Goal: Task Accomplishment & Management: Use online tool/utility

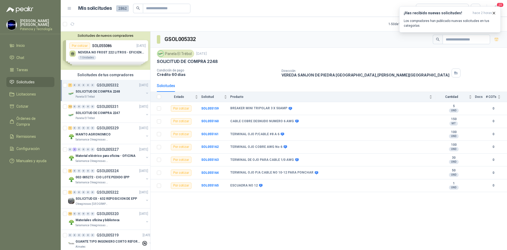
click at [92, 92] on p "SOLICITUD DE COMPRA 2248" at bounding box center [98, 91] width 44 height 5
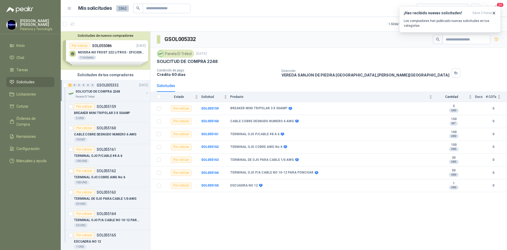
click at [92, 88] on div "SOLICITUD DE COMPRA 2248" at bounding box center [110, 91] width 68 height 6
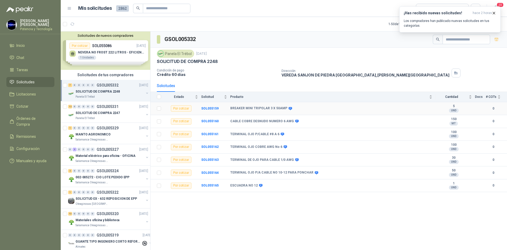
click at [234, 107] on b "BREAKER MINI TRIPOLAR 3 X 50AMP" at bounding box center [258, 108] width 57 height 4
click at [210, 108] on b "SOL055159" at bounding box center [209, 108] width 17 height 4
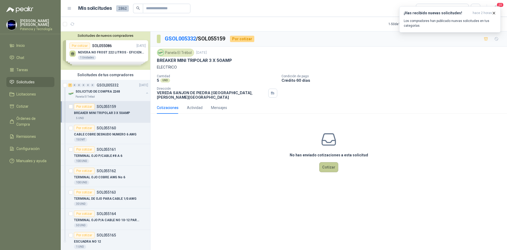
click at [324, 166] on button "Cotizar" at bounding box center [328, 167] width 19 height 10
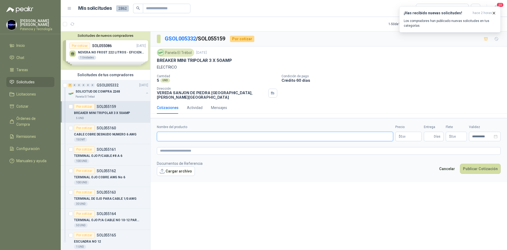
paste input "**********"
type input "**********"
click at [406, 131] on p "$ 0 ,00" at bounding box center [408, 136] width 26 height 10
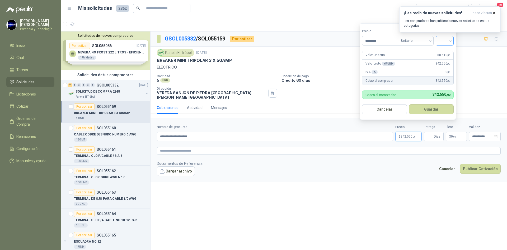
type input "********"
click at [448, 40] on input "search" at bounding box center [445, 40] width 12 height 8
click at [449, 49] on div "19%" at bounding box center [446, 52] width 10 height 6
click at [429, 132] on input "Entrega" at bounding box center [430, 136] width 6 height 9
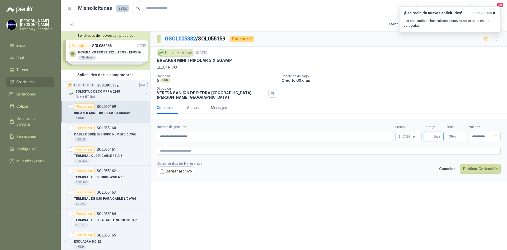
type input "*"
click at [446, 134] on p "$ 0 ,00" at bounding box center [456, 136] width 21 height 10
click at [448, 133] on p "$ 0 ,00" at bounding box center [456, 136] width 21 height 10
click at [458, 132] on p "$ 0 ,00" at bounding box center [456, 136] width 21 height 10
click at [430, 71] on label "Valor del flete" at bounding box center [426, 68] width 25 height 5
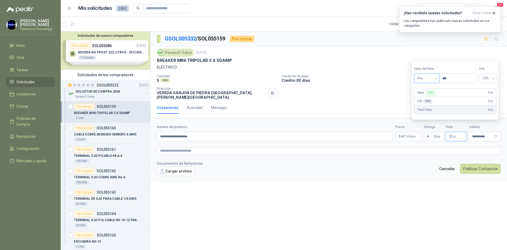
click at [429, 79] on span "Flex" at bounding box center [426, 78] width 19 height 8
click at [431, 97] on div "Incluido" at bounding box center [427, 98] width 18 height 6
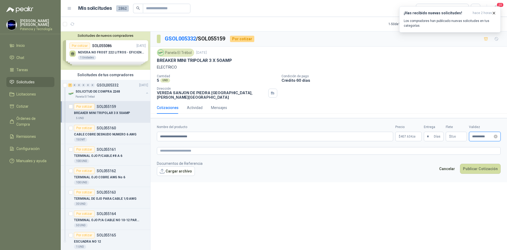
click at [476, 135] on input "**********" at bounding box center [482, 136] width 21 height 3
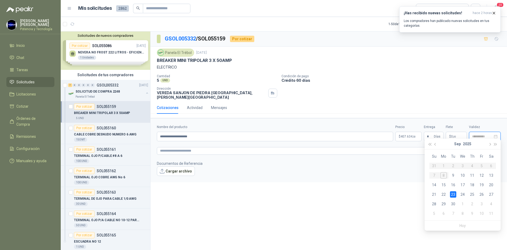
type input "**********"
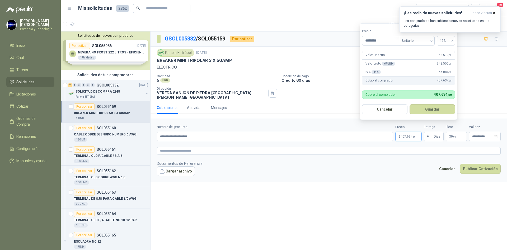
click at [408, 137] on p "$ 407.634 ,50" at bounding box center [408, 136] width 26 height 10
click at [471, 166] on button "Publicar Cotización" at bounding box center [480, 168] width 41 height 10
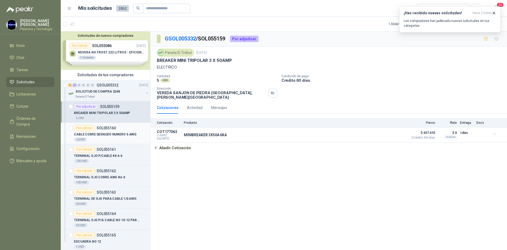
click at [101, 136] on p "CABLE COBRE DESNUDO NUMERO 6 AWG" at bounding box center [105, 134] width 63 height 5
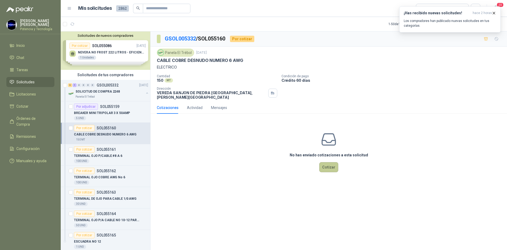
click at [335, 162] on button "Cotizar" at bounding box center [328, 167] width 19 height 10
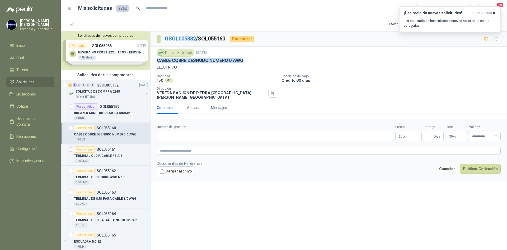
drag, startPoint x: 157, startPoint y: 60, endPoint x: 239, endPoint y: 61, distance: 82.4
click at [243, 63] on div "Panela El Trébol [DATE] CABLE COBRE DESNUDO NUMERO 6 AWG ELECTRICO Cantidad 150…" at bounding box center [329, 73] width 356 height 55
copy p "CABLE COBRE DESNUDO NUMERO 6 AWG"
click at [106, 156] on p "TERMINAL OJO P/CABLE #8 A 6" at bounding box center [98, 155] width 48 height 5
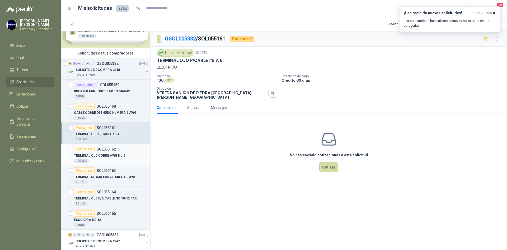
scroll to position [26, 0]
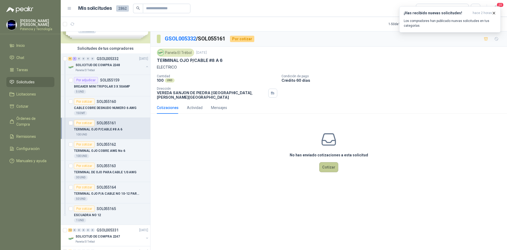
click at [330, 162] on button "Cotizar" at bounding box center [328, 167] width 19 height 10
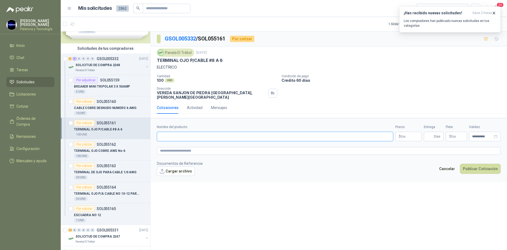
paste input "**********"
type input "**********"
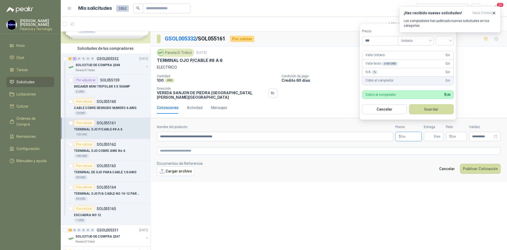
click at [411, 133] on p "$ 0 ,00" at bounding box center [408, 136] width 26 height 10
type input "*****"
click at [449, 43] on input "search" at bounding box center [445, 40] width 12 height 8
click at [443, 49] on div "19%" at bounding box center [446, 52] width 10 height 6
click at [433, 134] on input "Entrega" at bounding box center [430, 136] width 6 height 9
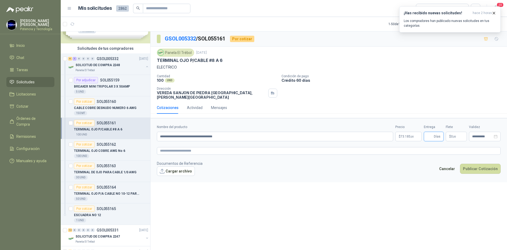
type input "*"
click at [449, 134] on p "$ 0 ,00" at bounding box center [456, 136] width 21 height 10
click at [426, 80] on span "Flex" at bounding box center [426, 78] width 19 height 8
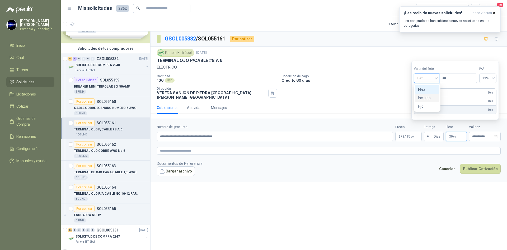
click at [428, 99] on div "Incluido" at bounding box center [427, 98] width 18 height 6
click at [411, 131] on p "$ 73.185 ,00" at bounding box center [408, 136] width 26 height 10
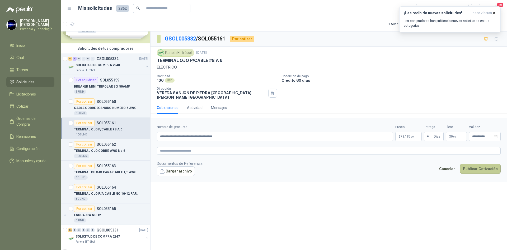
click at [468, 164] on button "Publicar Cotización" at bounding box center [480, 168] width 41 height 10
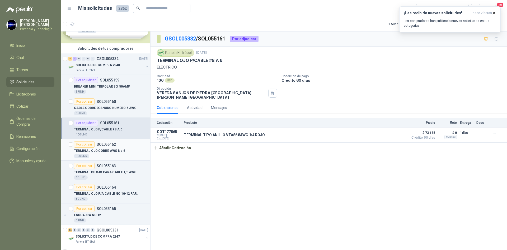
click at [125, 149] on div "TERMINAL OJO COBRE AWG No 6" at bounding box center [111, 150] width 74 height 6
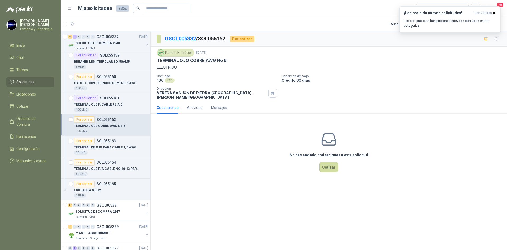
scroll to position [53, 0]
click at [324, 166] on button "Cotizar" at bounding box center [328, 167] width 19 height 10
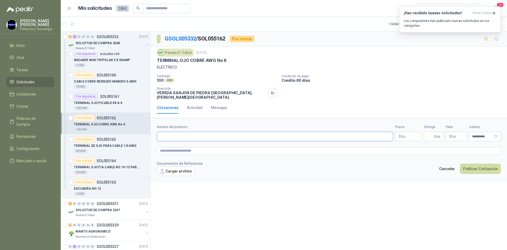
paste input "**********"
type input "**********"
click at [398, 134] on p "$ 0 ,00" at bounding box center [408, 136] width 26 height 10
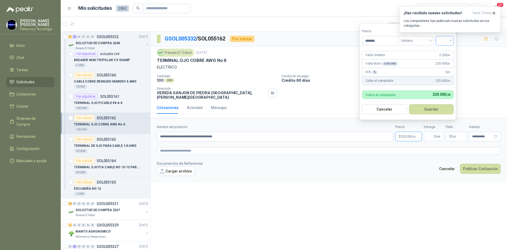
type input "*******"
click at [449, 37] on input "search" at bounding box center [445, 40] width 12 height 8
click at [447, 52] on div "19%" at bounding box center [446, 52] width 10 height 6
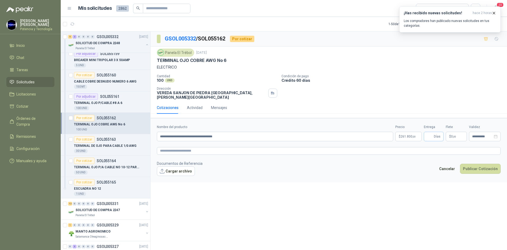
click at [434, 133] on span "Días" at bounding box center [434, 136] width 20 height 10
click at [436, 132] on span "Días" at bounding box center [437, 136] width 7 height 9
click at [435, 132] on span "Días" at bounding box center [437, 136] width 7 height 9
type input "*"
click at [453, 135] on span ",00" at bounding box center [454, 136] width 3 height 3
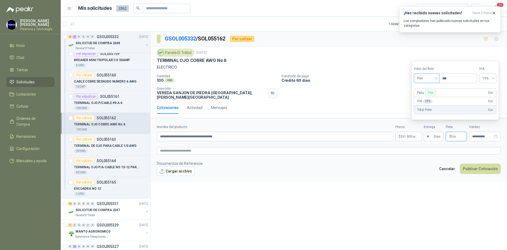
click at [420, 78] on span "Flex" at bounding box center [426, 78] width 19 height 8
click at [424, 98] on div "Incluido" at bounding box center [427, 98] width 18 height 6
click at [474, 164] on button "Publicar Cotización" at bounding box center [480, 168] width 41 height 10
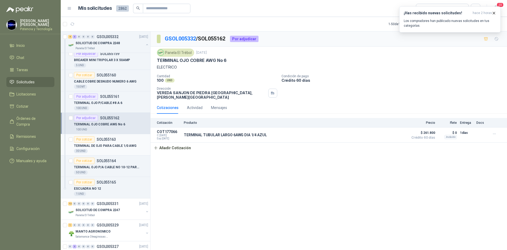
click at [111, 152] on div "30 UND" at bounding box center [111, 151] width 74 height 4
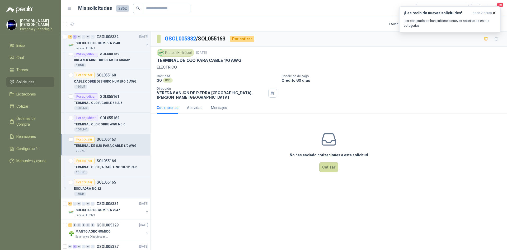
scroll to position [79, 0]
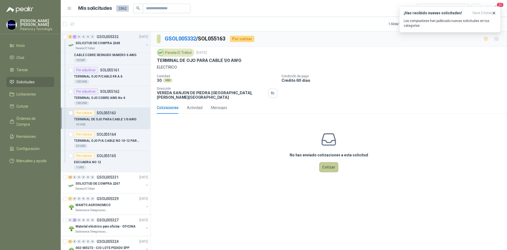
click at [327, 162] on button "Cotizar" at bounding box center [328, 167] width 19 height 10
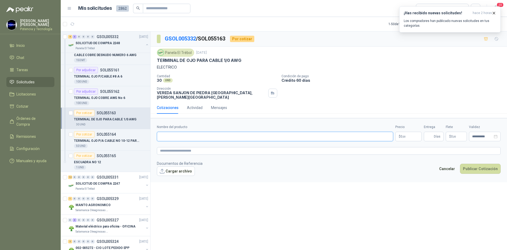
paste input "**********"
type input "**********"
click at [413, 131] on p "$ 0 ,00" at bounding box center [408, 136] width 26 height 10
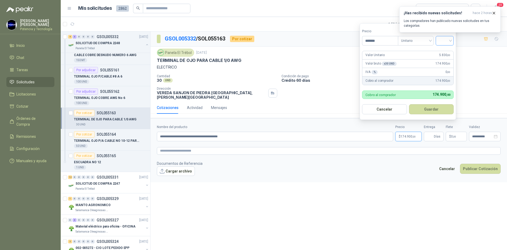
type input "*******"
click at [448, 39] on input "search" at bounding box center [445, 40] width 12 height 8
click at [449, 48] on div "19%" at bounding box center [446, 51] width 16 height 8
click at [430, 132] on input "Entrega" at bounding box center [430, 136] width 6 height 9
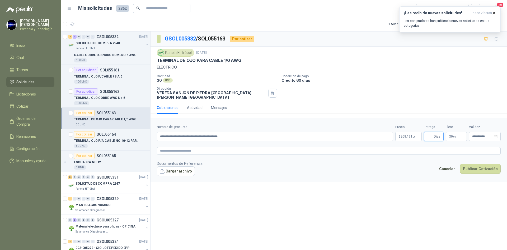
type input "*"
click at [452, 135] on span "0 ,00" at bounding box center [453, 136] width 5 height 3
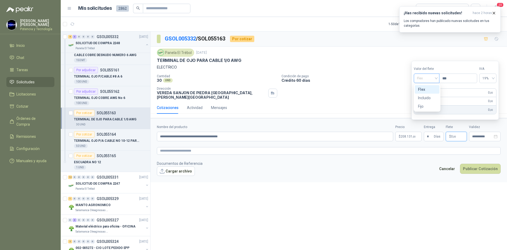
click at [432, 82] on span "Flex" at bounding box center [426, 78] width 19 height 8
click at [431, 96] on div "Incluido" at bounding box center [427, 98] width 18 height 6
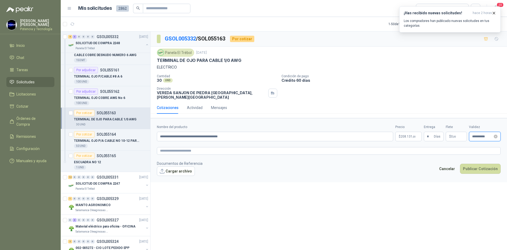
click at [472, 135] on input "**********" at bounding box center [482, 136] width 21 height 3
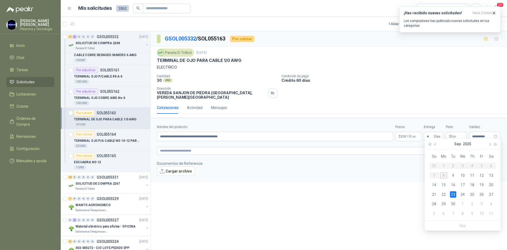
click at [387, 171] on footer "Documentos de Referencia Cargar archivo Cancelar Publicar Cotización" at bounding box center [329, 167] width 344 height 15
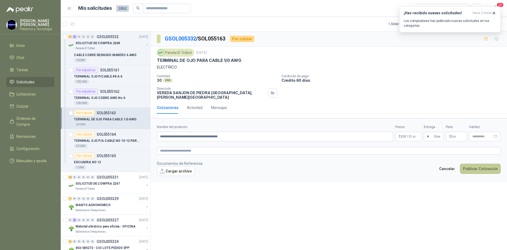
type input "**********"
click at [483, 163] on button "Publicar Cotización" at bounding box center [480, 168] width 41 height 10
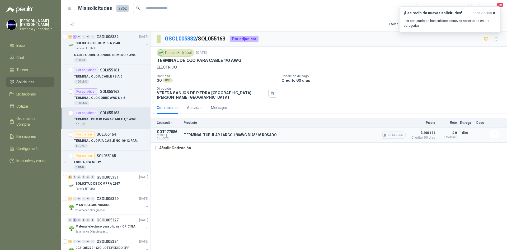
click at [393, 133] on button "Detalles" at bounding box center [393, 134] width 25 height 7
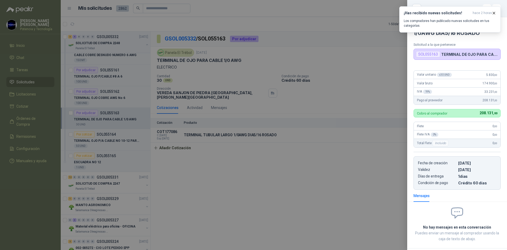
scroll to position [25, 0]
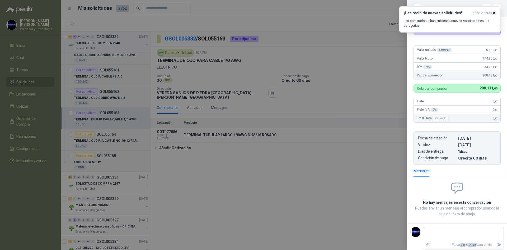
click at [392, 143] on div at bounding box center [253, 125] width 507 height 250
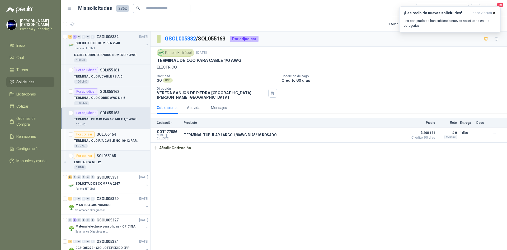
click at [121, 142] on p "TERMINAL OJO P/A CABLE NO 10-12 PARA PONCHAR" at bounding box center [107, 140] width 66 height 5
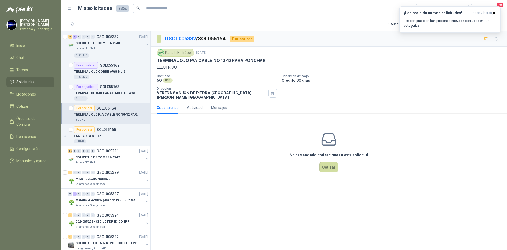
scroll to position [106, 0]
click at [331, 167] on button "Cotizar" at bounding box center [328, 167] width 19 height 10
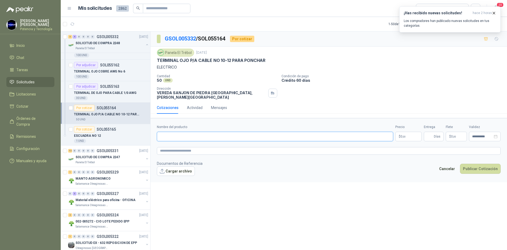
drag, startPoint x: 198, startPoint y: 133, endPoint x: 201, endPoint y: 134, distance: 3.2
click at [198, 133] on input "Nombre del producto" at bounding box center [275, 136] width 236 height 10
type input "**********"
click at [403, 135] on span ",00" at bounding box center [403, 136] width 3 height 3
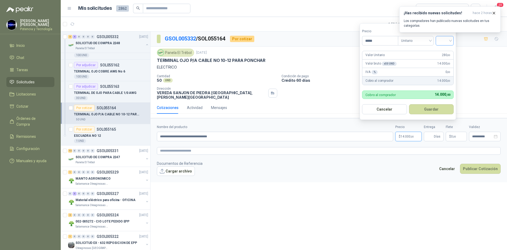
type input "*****"
click at [449, 40] on input "search" at bounding box center [445, 40] width 12 height 8
drag, startPoint x: 443, startPoint y: 51, endPoint x: 443, endPoint y: 60, distance: 8.7
click at [443, 51] on div "19%" at bounding box center [446, 52] width 10 height 6
click at [433, 131] on span "Días" at bounding box center [434, 136] width 20 height 10
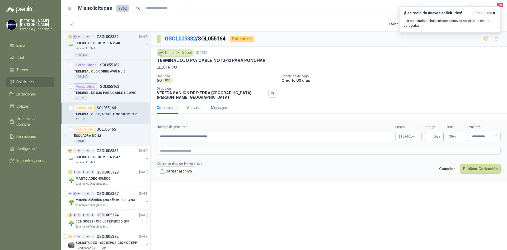
click at [433, 132] on span "Días" at bounding box center [434, 136] width 20 height 10
click at [431, 133] on input "Entrega" at bounding box center [430, 136] width 6 height 9
type input "*"
click at [457, 133] on p "$ 0 ,00" at bounding box center [456, 136] width 21 height 10
click at [429, 83] on span at bounding box center [426, 78] width 19 height 9
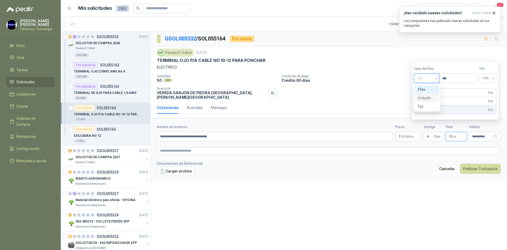
click at [430, 96] on div "Incluido" at bounding box center [427, 98] width 18 height 6
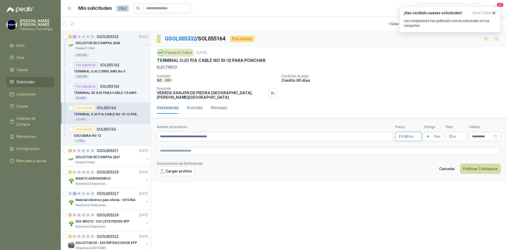
click at [406, 135] on span "16.660 ,00" at bounding box center [407, 136] width 13 height 3
click at [472, 163] on button "Publicar Cotización" at bounding box center [480, 168] width 41 height 10
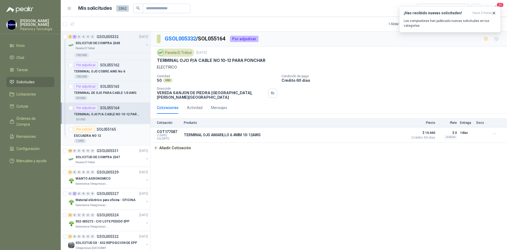
click at [110, 136] on div "ESCUADRA NO 12" at bounding box center [111, 135] width 74 height 6
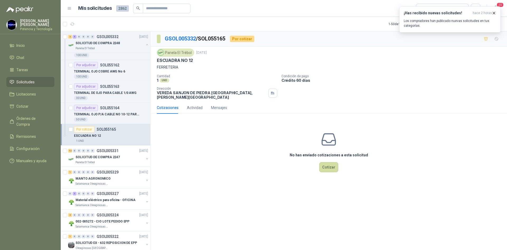
scroll to position [132, 0]
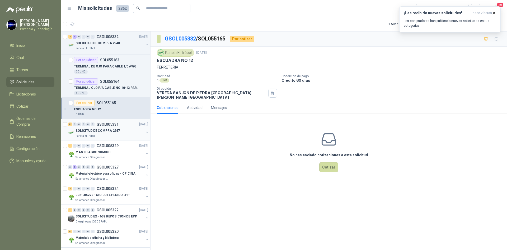
click at [121, 131] on div "SOLICITUD DE COMPRA 2247" at bounding box center [110, 130] width 68 height 6
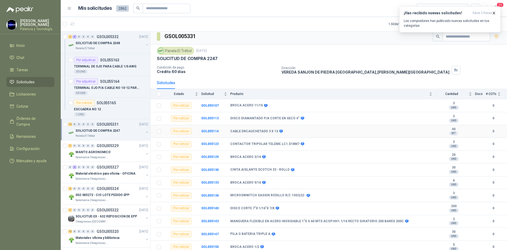
scroll to position [4, 0]
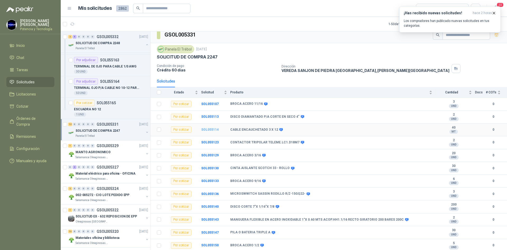
click at [206, 130] on b "SOL055114" at bounding box center [209, 130] width 17 height 4
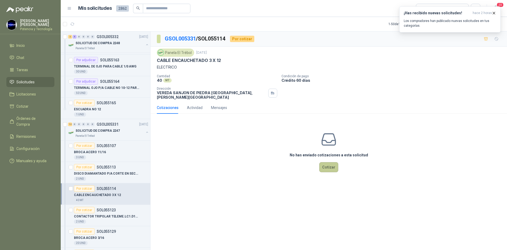
click at [327, 163] on button "Cotizar" at bounding box center [328, 167] width 19 height 10
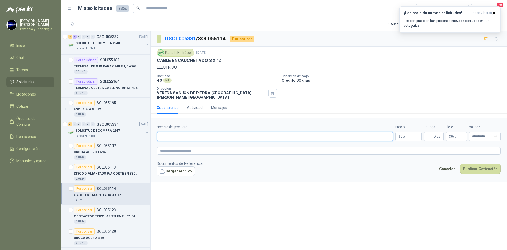
drag, startPoint x: 189, startPoint y: 127, endPoint x: 188, endPoint y: 135, distance: 7.7
paste input "**********"
type input "**********"
click at [405, 135] on span ",00" at bounding box center [403, 136] width 3 height 3
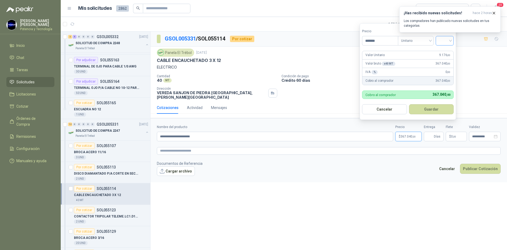
type input "*******"
click at [450, 39] on input "search" at bounding box center [445, 40] width 12 height 8
click at [443, 50] on div "19%" at bounding box center [446, 52] width 10 height 6
click at [432, 132] on input "Entrega" at bounding box center [430, 136] width 6 height 9
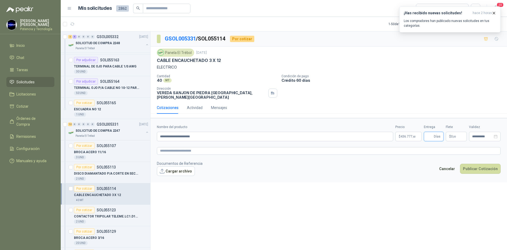
type input "*"
click at [448, 132] on p "$ 0 ,00" at bounding box center [456, 136] width 21 height 10
click at [423, 79] on span "Flex" at bounding box center [426, 78] width 19 height 8
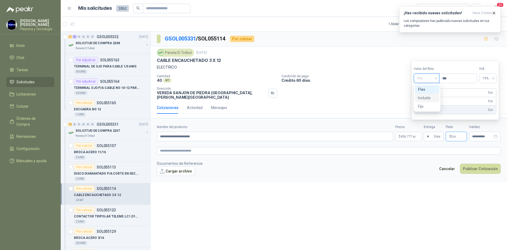
click at [428, 99] on div "Incluido" at bounding box center [427, 98] width 18 height 6
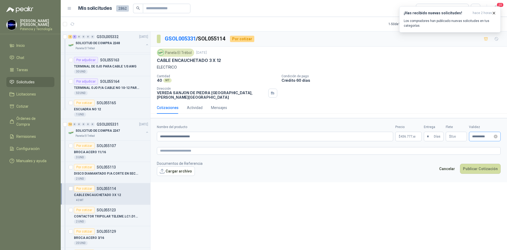
click at [476, 137] on div "**********" at bounding box center [485, 136] width 32 height 10
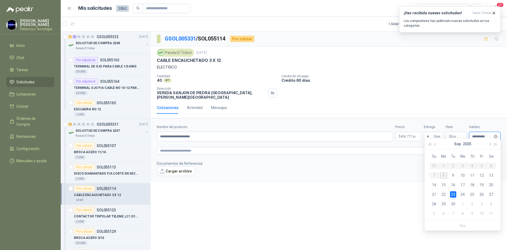
click at [474, 135] on input "**********" at bounding box center [482, 136] width 21 height 3
type input "**********"
click at [404, 135] on span "436.777 ,60" at bounding box center [408, 136] width 15 height 3
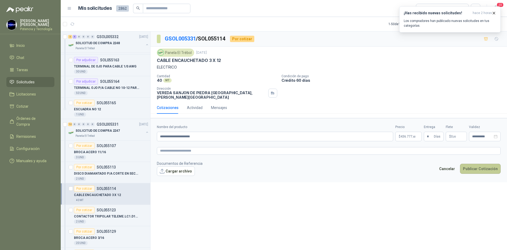
click at [471, 166] on button "Publicar Cotización" at bounding box center [480, 168] width 41 height 10
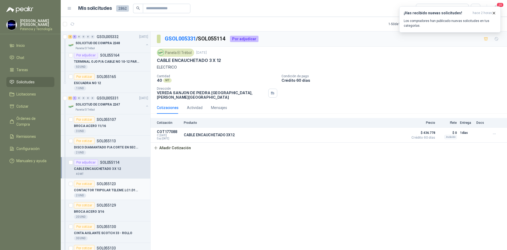
scroll to position [158, 0]
click at [107, 187] on p "CONTACTOR TRIPOLAR TELEME.LC1.D18M7" at bounding box center [107, 189] width 66 height 5
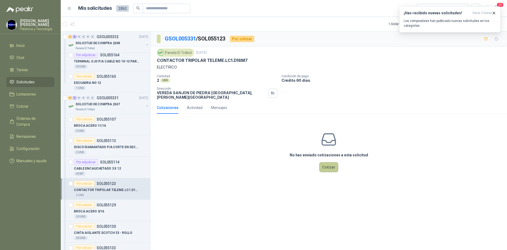
click at [332, 164] on button "Cotizar" at bounding box center [328, 167] width 19 height 10
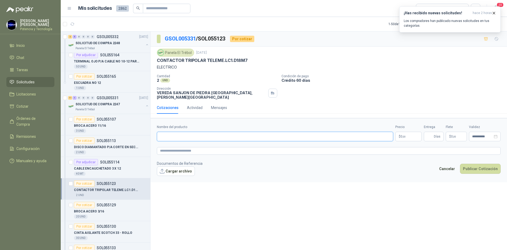
paste input "**********"
type input "**********"
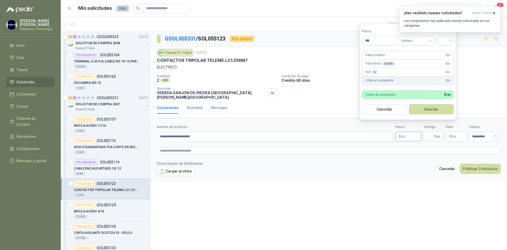
click at [406, 135] on p "$ 0 ,00" at bounding box center [408, 136] width 26 height 10
type input "*********"
click at [448, 39] on input "search" at bounding box center [445, 40] width 12 height 8
drag, startPoint x: 448, startPoint y: 49, endPoint x: 433, endPoint y: 76, distance: 30.0
click at [448, 49] on div "19%" at bounding box center [446, 52] width 10 height 6
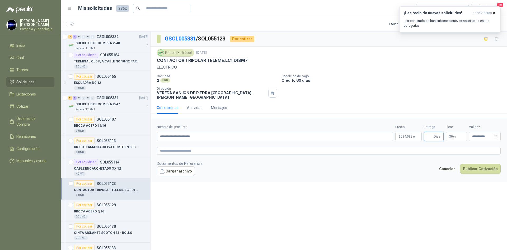
click at [431, 133] on input "Entrega" at bounding box center [430, 136] width 6 height 9
type input "*"
click at [450, 135] on span "$" at bounding box center [450, 136] width 2 height 3
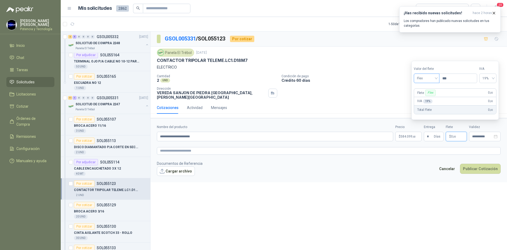
click at [431, 81] on span "Flex" at bounding box center [426, 78] width 19 height 8
drag, startPoint x: 426, startPoint y: 94, endPoint x: 414, endPoint y: 127, distance: 35.3
click at [426, 94] on div "Incluido" at bounding box center [427, 97] width 25 height 8
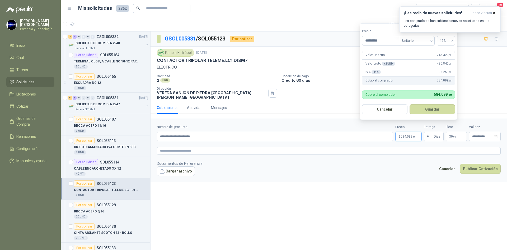
click at [411, 135] on span "584.099 ,60" at bounding box center [408, 136] width 15 height 3
click at [468, 163] on button "Publicar Cotización" at bounding box center [480, 168] width 41 height 10
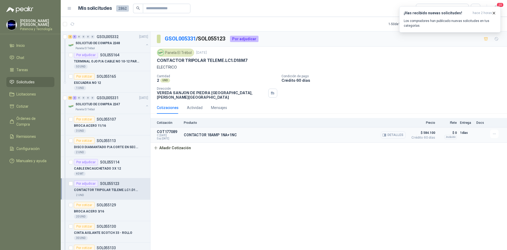
click at [399, 131] on button "Detalles" at bounding box center [393, 134] width 25 height 7
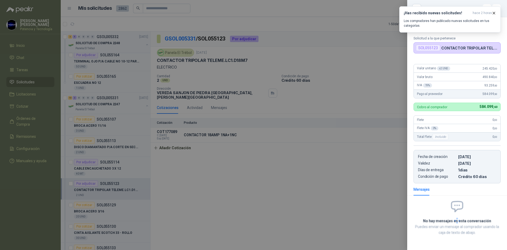
scroll to position [2, 0]
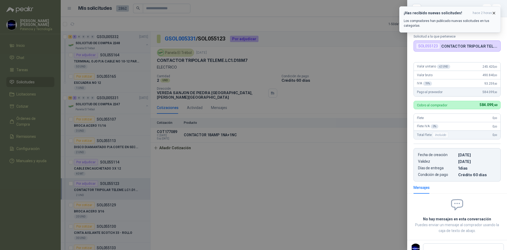
click at [493, 14] on icon "button" at bounding box center [494, 13] width 4 height 4
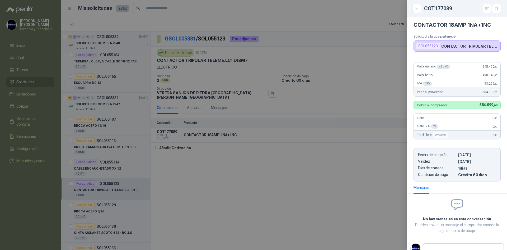
click at [122, 210] on div at bounding box center [253, 125] width 507 height 250
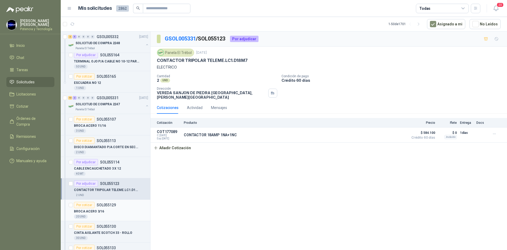
click at [113, 205] on p "SOL055129" at bounding box center [106, 205] width 19 height 4
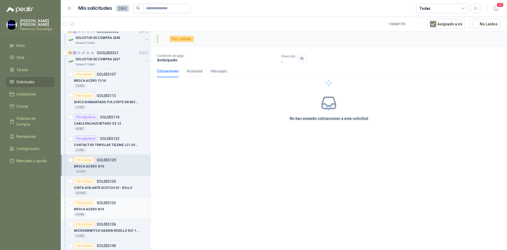
scroll to position [211, 0]
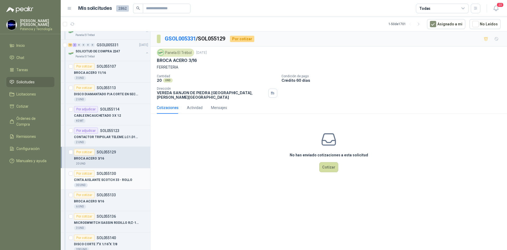
click at [115, 185] on div "30 UND" at bounding box center [111, 185] width 74 height 4
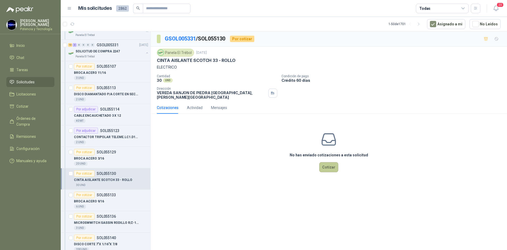
click at [328, 164] on button "Cotizar" at bounding box center [328, 167] width 19 height 10
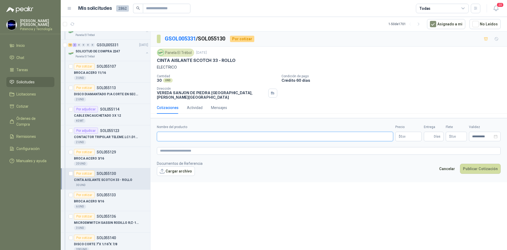
click at [205, 133] on input "Nombre del producto" at bounding box center [275, 136] width 236 height 10
type input "**********"
click at [410, 131] on p "$ 0 ,00" at bounding box center [408, 136] width 26 height 10
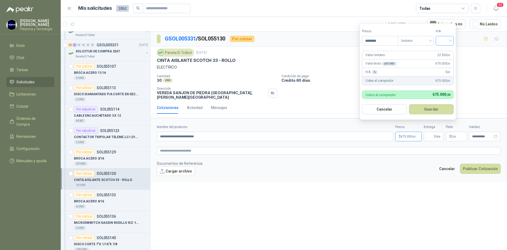
type input "********"
click at [446, 39] on input "search" at bounding box center [445, 40] width 12 height 8
click at [443, 52] on div "19%" at bounding box center [446, 52] width 10 height 6
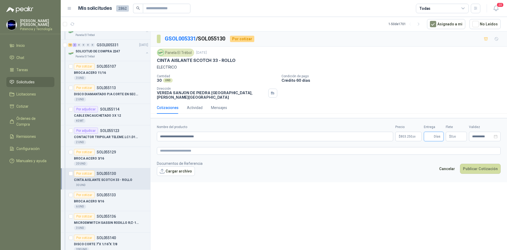
click at [428, 134] on input "Entrega" at bounding box center [430, 136] width 6 height 9
type input "*"
click at [455, 135] on span ",00" at bounding box center [454, 136] width 3 height 3
click at [427, 83] on span at bounding box center [426, 78] width 19 height 9
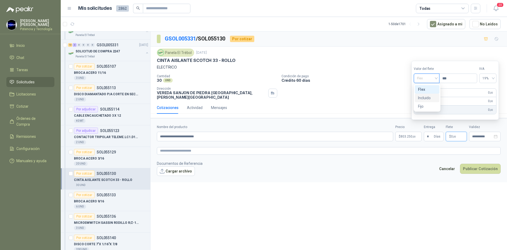
click at [430, 96] on div "Incluido" at bounding box center [427, 98] width 18 height 6
click at [480, 135] on input "**********" at bounding box center [482, 136] width 21 height 3
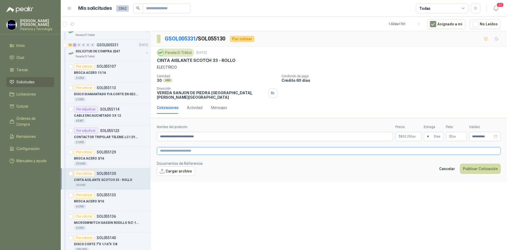
drag, startPoint x: 417, startPoint y: 146, endPoint x: 405, endPoint y: 133, distance: 18.1
click at [417, 147] on textarea at bounding box center [329, 151] width 344 height 8
click at [405, 135] on span "803.250 ,00" at bounding box center [408, 136] width 15 height 3
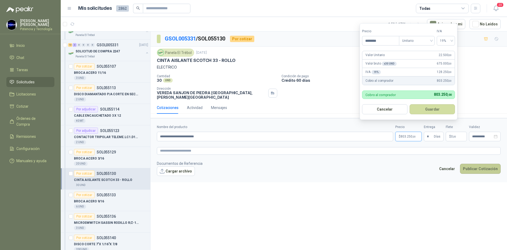
click at [480, 163] on button "Publicar Cotización" at bounding box center [480, 168] width 41 height 10
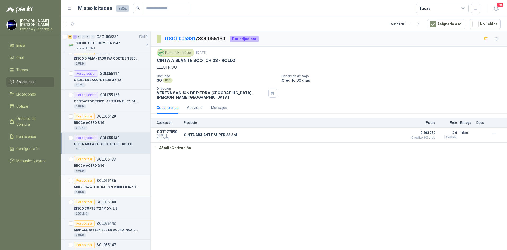
scroll to position [264, 0]
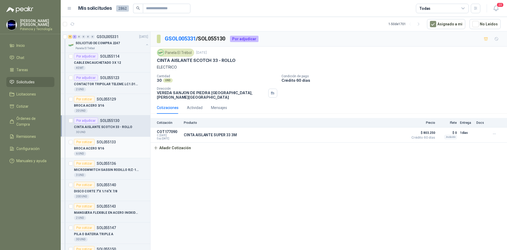
click at [119, 147] on div "BROCA ACERO 9/16" at bounding box center [111, 148] width 74 height 6
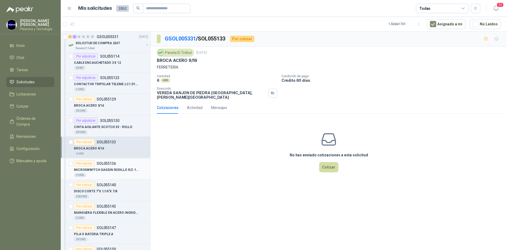
click at [117, 170] on p "MICROSWWITCH SASSIN RODILLO R/Z-15GQ22-" at bounding box center [107, 169] width 66 height 5
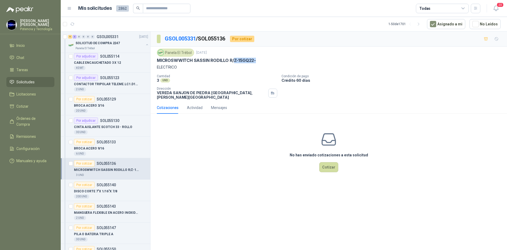
drag, startPoint x: 232, startPoint y: 59, endPoint x: 255, endPoint y: 61, distance: 22.7
click at [255, 61] on p "MICROSWWITCH SASSIN RODILLO R/Z-15GQ22-" at bounding box center [206, 61] width 99 height 6
copy p "Z-15GQ22-"
click at [326, 163] on button "Cotizar" at bounding box center [328, 167] width 19 height 10
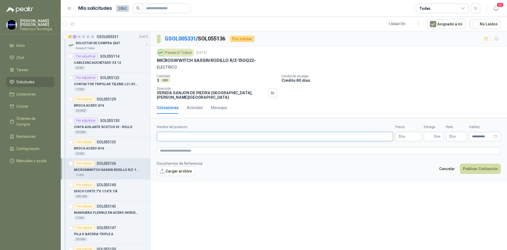
paste input "**********"
type input "**********"
click at [400, 131] on p "$ 0 ,00" at bounding box center [408, 136] width 26 height 10
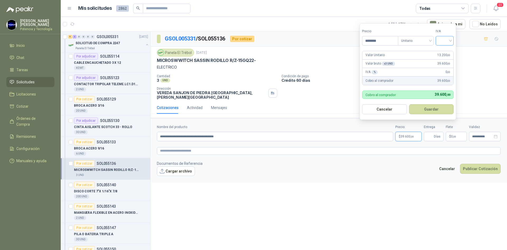
type input "********"
click at [445, 41] on input "search" at bounding box center [445, 40] width 12 height 8
click at [447, 50] on div "19%" at bounding box center [446, 52] width 10 height 6
click at [429, 134] on input "Entrega" at bounding box center [430, 136] width 6 height 9
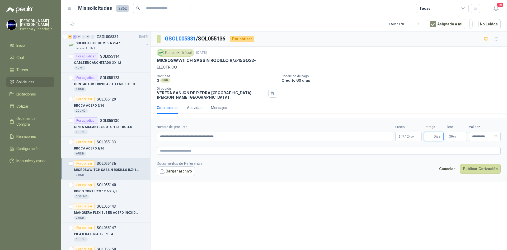
type input "*"
click at [485, 135] on div "**********" at bounding box center [485, 136] width 32 height 10
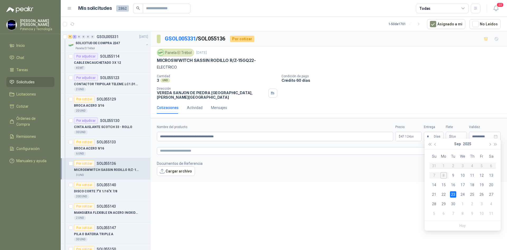
click at [453, 135] on span ",00" at bounding box center [454, 136] width 3 height 3
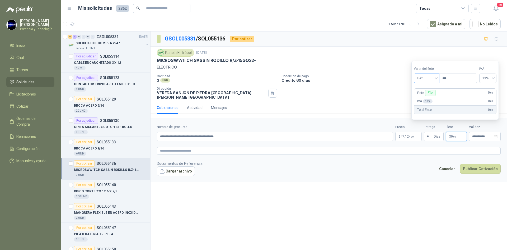
click at [419, 81] on span "Flex" at bounding box center [426, 78] width 19 height 8
click at [425, 98] on div "Incluido" at bounding box center [427, 98] width 18 height 6
click at [417, 136] on p "$ 47.124 ,00" at bounding box center [408, 136] width 26 height 10
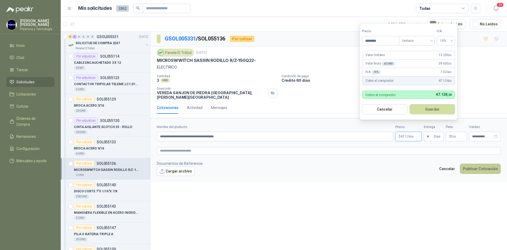
click at [476, 163] on button "Publicar Cotización" at bounding box center [480, 168] width 41 height 10
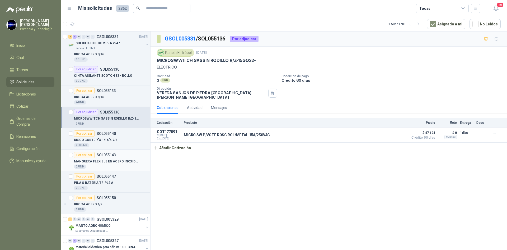
scroll to position [317, 0]
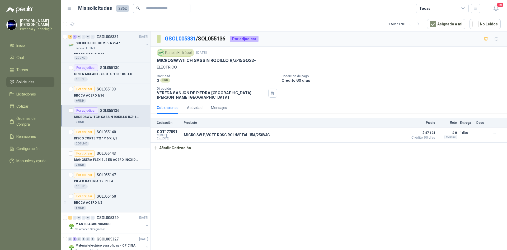
click at [120, 162] on p "MANGUERA FLEXIBLE EN ACERO INOXIDABLE 1"X 0.60 MTS ACOP.HH1.1/16 RECTO GIRATORI…" at bounding box center [107, 159] width 66 height 5
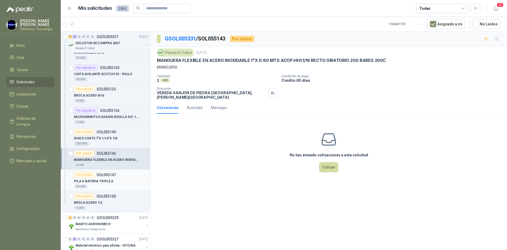
click at [116, 180] on div "PILA O BATERIA TRIPLE A" at bounding box center [111, 181] width 74 height 6
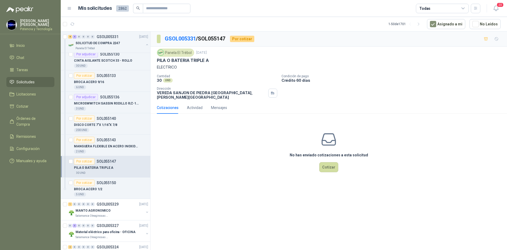
scroll to position [343, 0]
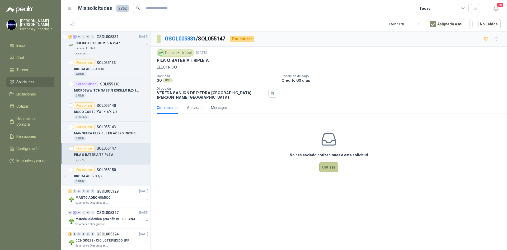
click at [328, 165] on button "Cotizar" at bounding box center [328, 167] width 19 height 10
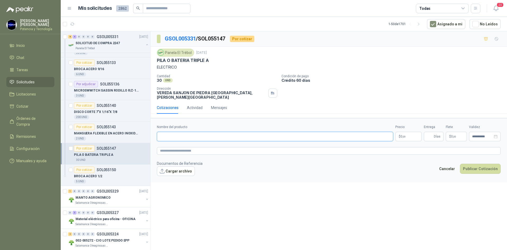
click at [221, 137] on input "Nombre del producto" at bounding box center [275, 136] width 236 height 10
paste input "**********"
type input "**********"
click at [396, 134] on p "$ 0 ,00" at bounding box center [408, 136] width 26 height 10
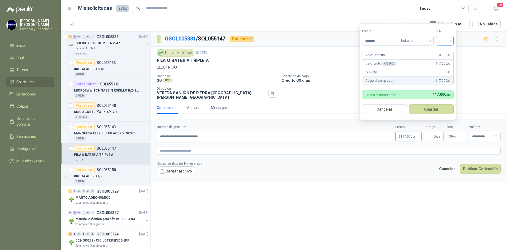
type input "*******"
click at [443, 39] on input "search" at bounding box center [445, 40] width 12 height 8
click at [447, 49] on div "19%" at bounding box center [446, 52] width 10 height 6
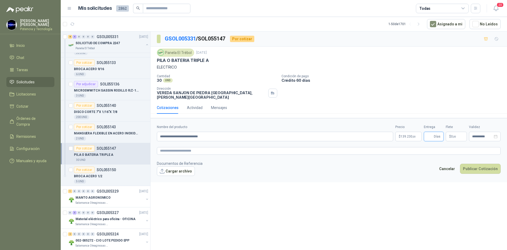
click at [431, 132] on input "Entrega" at bounding box center [430, 136] width 6 height 9
type input "*"
click at [450, 135] on p "$ 0 ,00" at bounding box center [456, 136] width 21 height 10
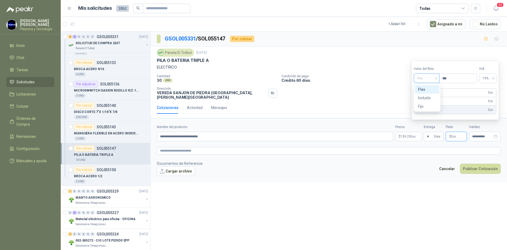
click at [429, 81] on span "Flex" at bounding box center [426, 78] width 19 height 8
click at [434, 96] on div "Incluido" at bounding box center [427, 98] width 18 height 6
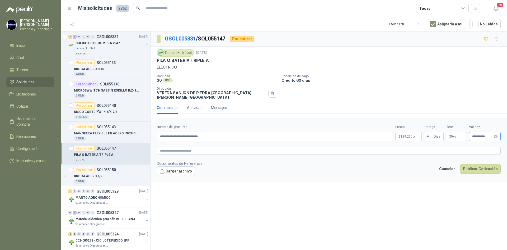
click at [476, 131] on div "**********" at bounding box center [485, 136] width 32 height 10
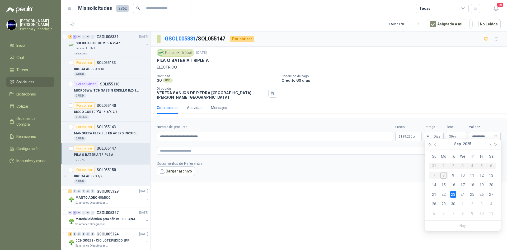
click at [405, 162] on footer "Documentos de Referencia Cargar archivo Cancelar Publicar Cotización" at bounding box center [329, 167] width 344 height 15
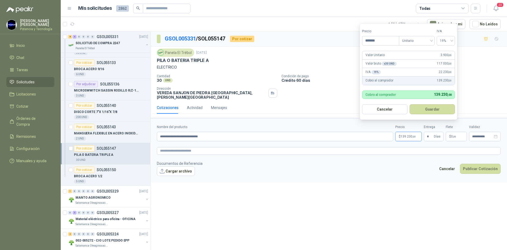
click at [405, 135] on p "$ 139.230 ,00" at bounding box center [408, 136] width 26 height 10
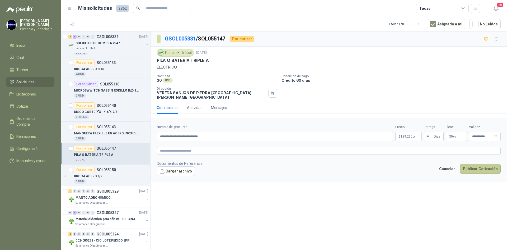
click at [472, 167] on button "Publicar Cotización" at bounding box center [480, 168] width 41 height 10
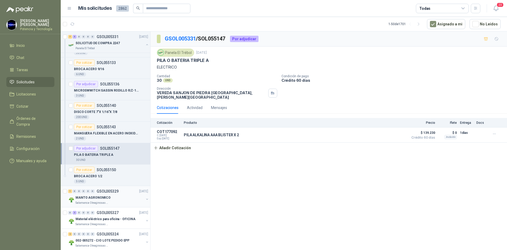
scroll to position [370, 0]
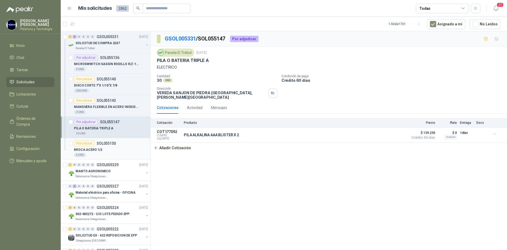
click at [111, 151] on div "BROCA ACERO 1/2" at bounding box center [111, 149] width 74 height 6
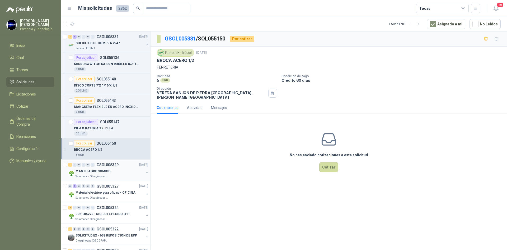
click at [110, 172] on div "MANTO AGRONOMICO" at bounding box center [110, 171] width 68 height 6
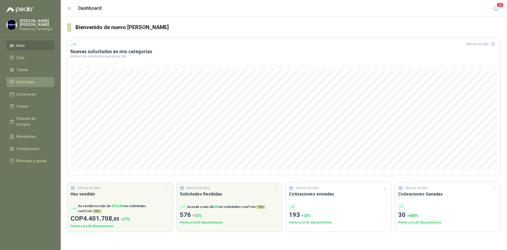
click at [32, 82] on span "Solicitudes" at bounding box center [25, 82] width 18 height 6
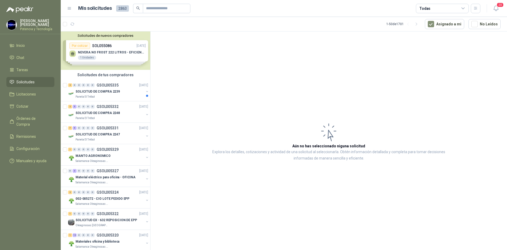
click at [112, 57] on div "Solicitudes de nuevos compradores Por cotizar SOL055086 08/09/25 NEVERA NO FROS…" at bounding box center [106, 50] width 90 height 38
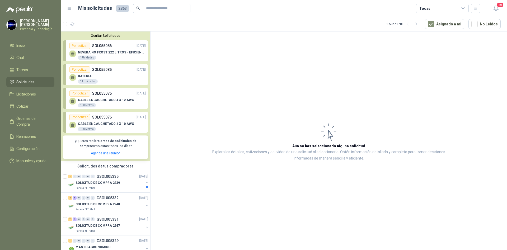
click at [110, 122] on div "CABLE ENCAUCHETADO 4 X 10 AWG 100 Metros" at bounding box center [107, 125] width 76 height 11
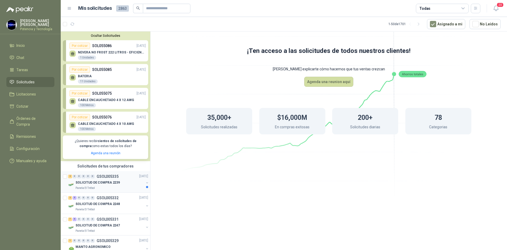
click at [96, 189] on div "Panela El Trébol" at bounding box center [110, 188] width 68 height 4
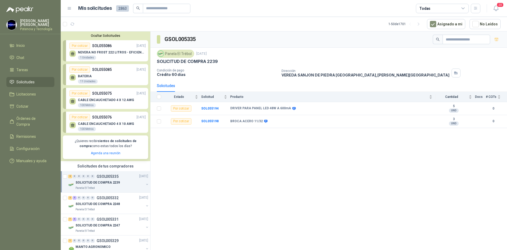
scroll to position [26, 0]
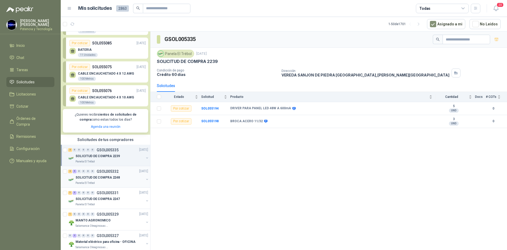
click at [111, 174] on div "2 5 0 0 0 0 GSOL005332 08/09/25" at bounding box center [108, 171] width 81 height 6
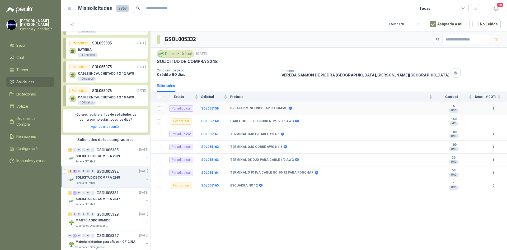
click at [251, 107] on b "BREAKER MINI TRIPOLAR 3 X 50AMP" at bounding box center [258, 108] width 57 height 4
click at [179, 108] on div "Por adjudicar" at bounding box center [181, 108] width 24 height 6
click at [212, 110] on td "SOL055159" at bounding box center [215, 108] width 29 height 13
click at [209, 108] on b "SOL055159" at bounding box center [209, 108] width 17 height 4
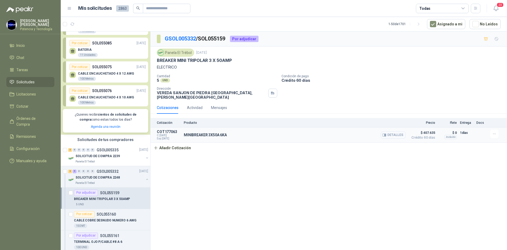
click at [401, 133] on button "Detalles" at bounding box center [393, 134] width 25 height 7
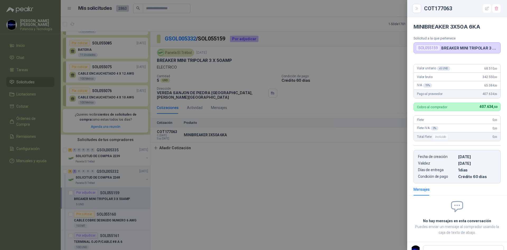
scroll to position [2, 0]
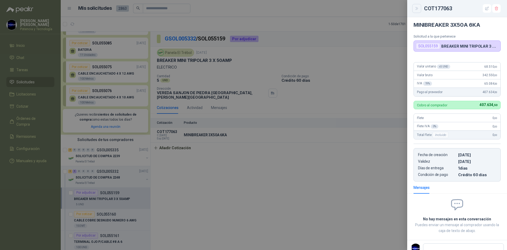
click at [417, 11] on button "Close" at bounding box center [416, 8] width 9 height 9
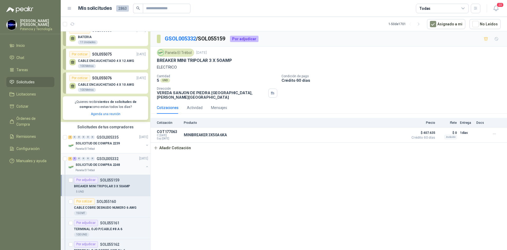
scroll to position [79, 0]
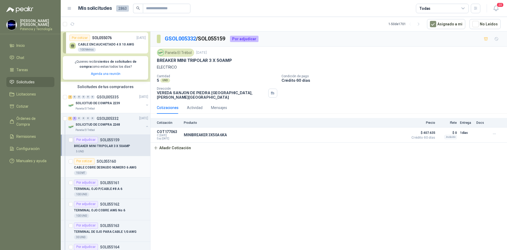
click at [101, 170] on p "CABLE COBRE DESNUDO NUMERO 6 AWG" at bounding box center [105, 167] width 63 height 5
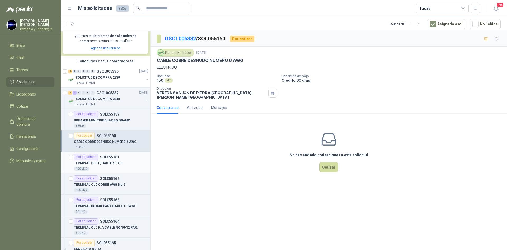
scroll to position [106, 0]
click at [110, 165] on div "TERMINAL OJO P/CABLE #8 A 6" at bounding box center [111, 162] width 74 height 6
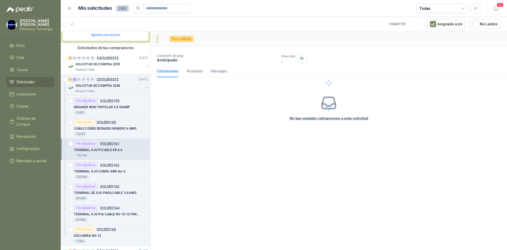
scroll to position [132, 0]
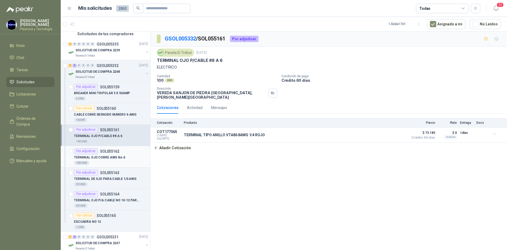
click at [113, 159] on p "TERMINAL OJO COBRE AWG No 6" at bounding box center [99, 157] width 51 height 5
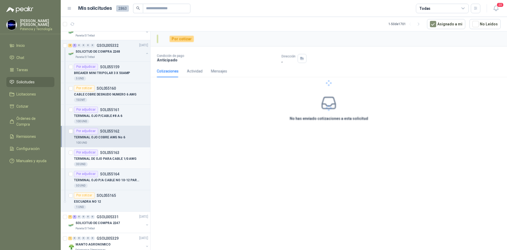
scroll to position [158, 0]
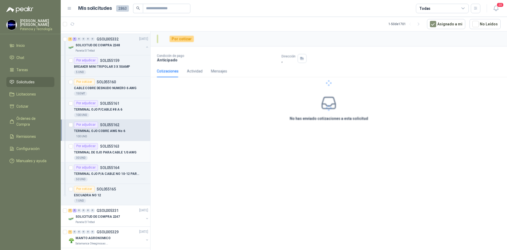
click at [114, 158] on div "30 UND" at bounding box center [111, 158] width 74 height 4
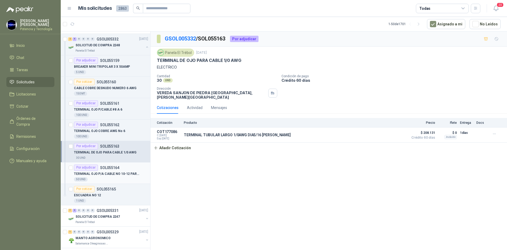
click at [114, 173] on p "TERMINAL OJO P/A CABLE NO 10-12 PARA PONCHAR" at bounding box center [107, 173] width 66 height 5
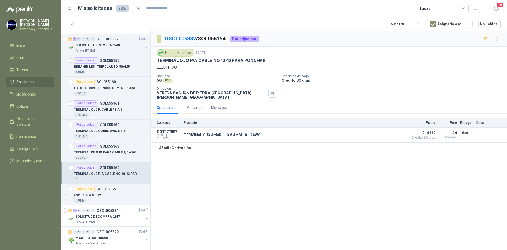
scroll to position [185, 0]
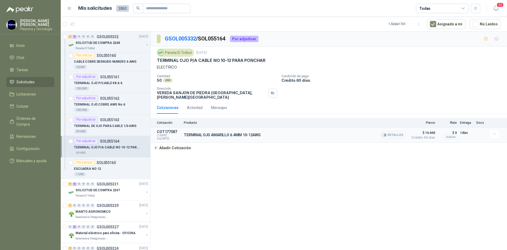
click at [394, 134] on button "Detalles" at bounding box center [393, 134] width 25 height 7
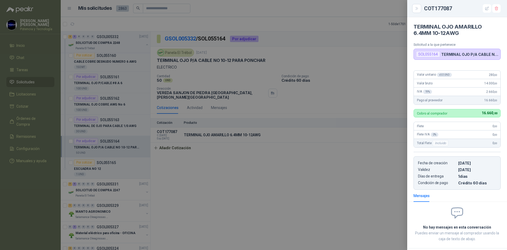
scroll to position [25, 0]
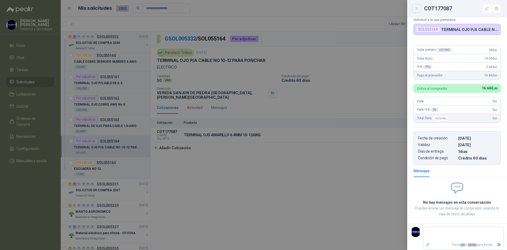
click at [416, 7] on icon "Close" at bounding box center [416, 8] width 2 height 3
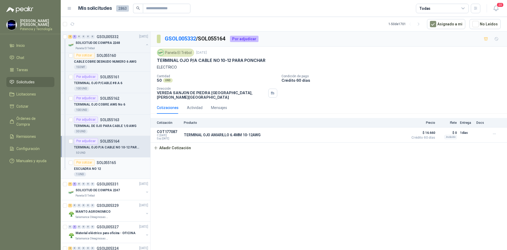
click at [122, 168] on div "ESCUADRA NO 12" at bounding box center [111, 169] width 74 height 6
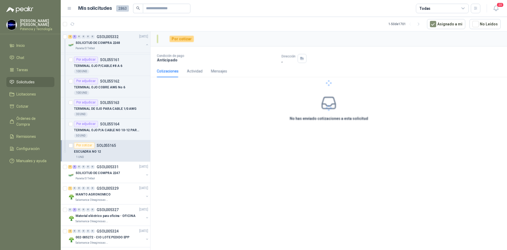
scroll to position [211, 0]
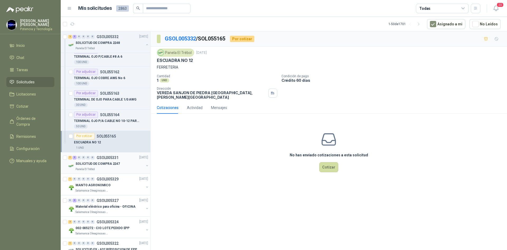
click at [119, 164] on div "SOLICITUD DE COMPRA 2247" at bounding box center [110, 164] width 68 height 6
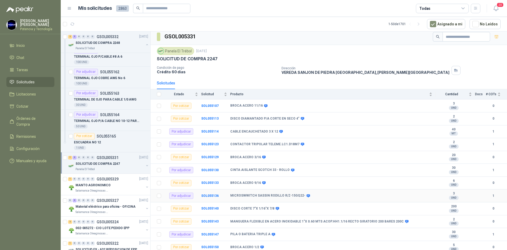
scroll to position [4, 0]
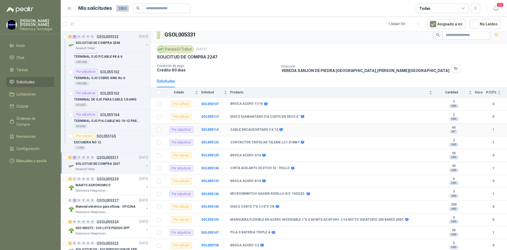
click at [206, 132] on td "SOL055114" at bounding box center [215, 129] width 29 height 13
click at [213, 130] on b "SOL055114" at bounding box center [209, 130] width 17 height 4
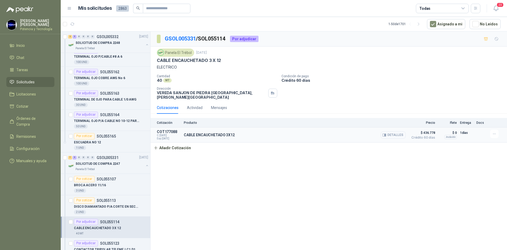
click at [394, 131] on button "Detalles" at bounding box center [393, 134] width 25 height 7
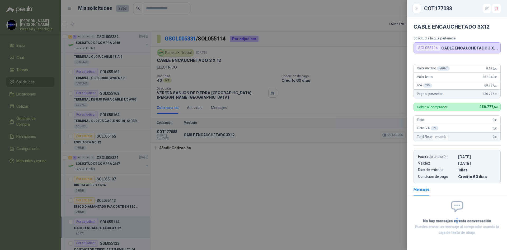
scroll to position [2, 0]
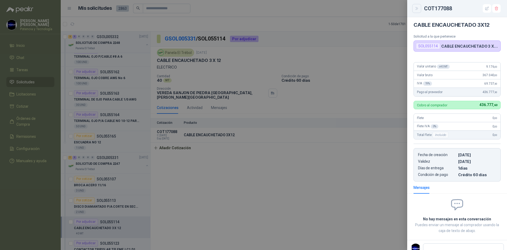
click at [415, 8] on icon "Close" at bounding box center [417, 8] width 4 height 4
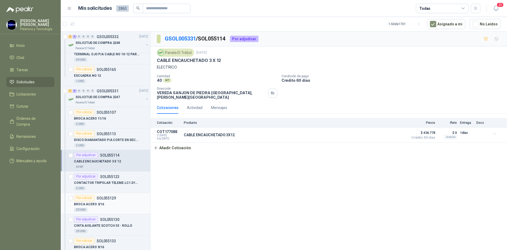
scroll to position [290, 0]
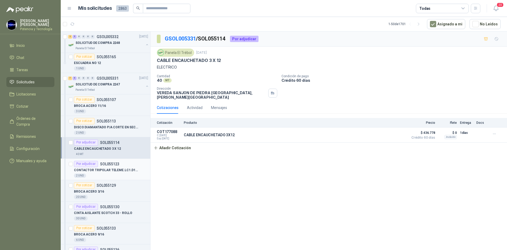
click at [120, 173] on div "CONTACTOR TRIPOLAR TELEME.LC1.D18M7" at bounding box center [111, 170] width 74 height 6
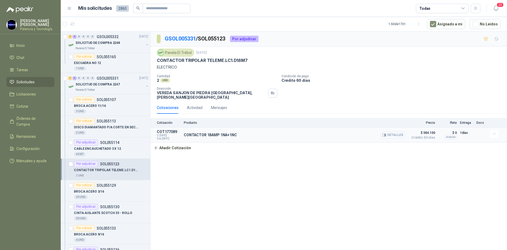
click at [401, 131] on button "Detalles" at bounding box center [393, 134] width 25 height 7
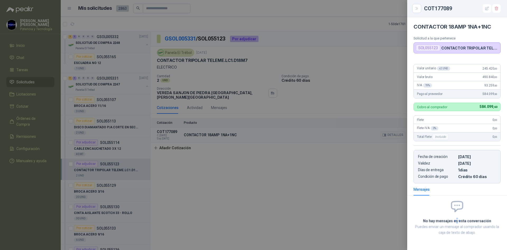
scroll to position [2, 0]
